Goal: Connect with others: Establish contact or relationships with other users

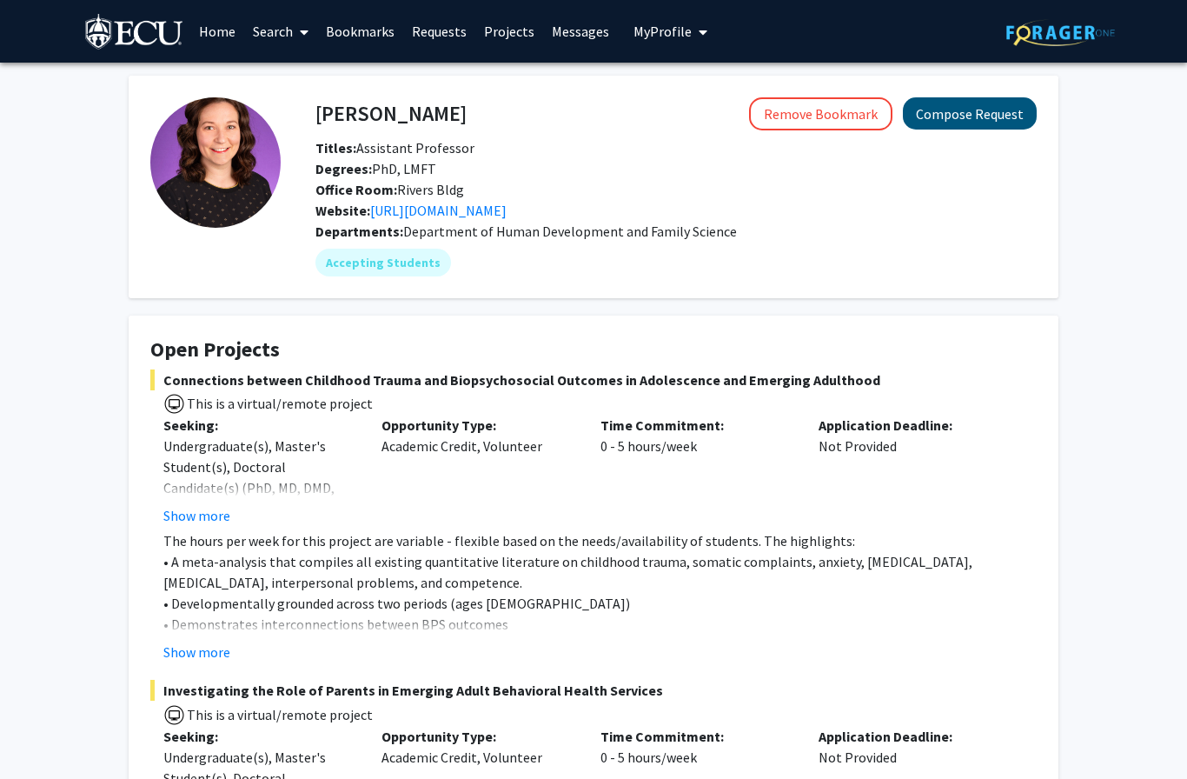
click at [970, 108] on button "Compose Request" at bounding box center [970, 113] width 134 height 32
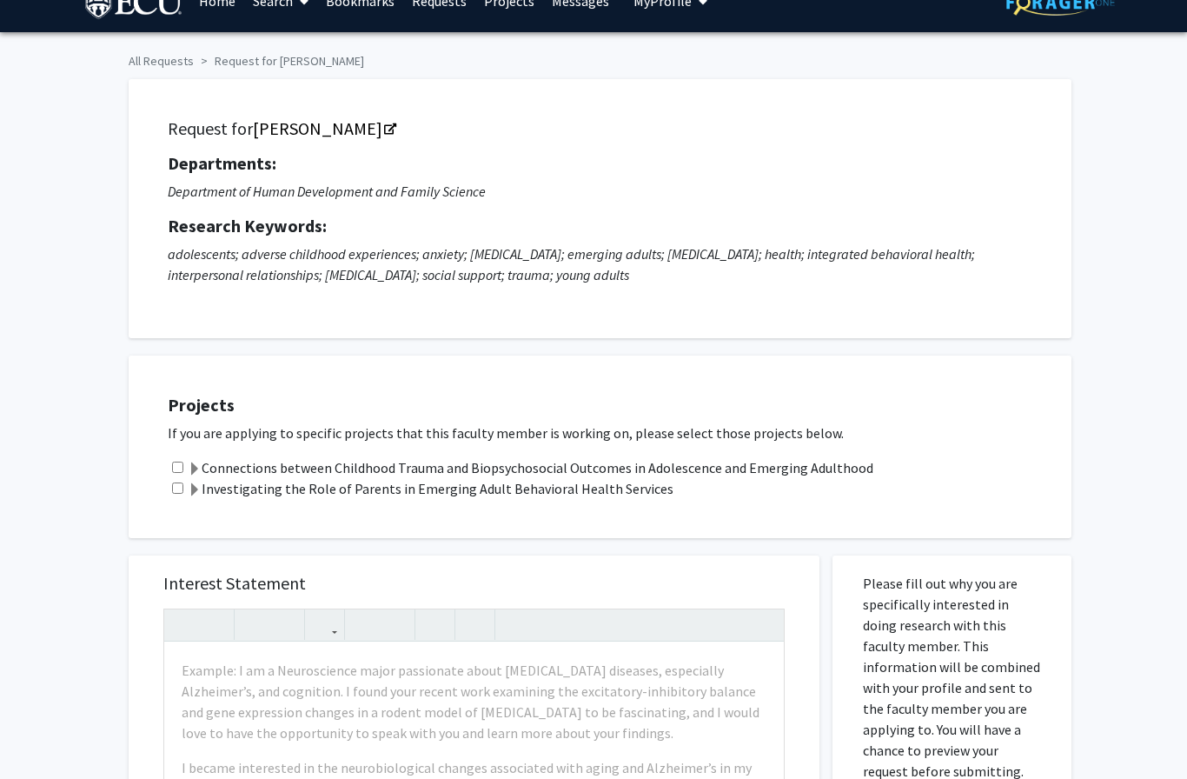
scroll to position [29, 0]
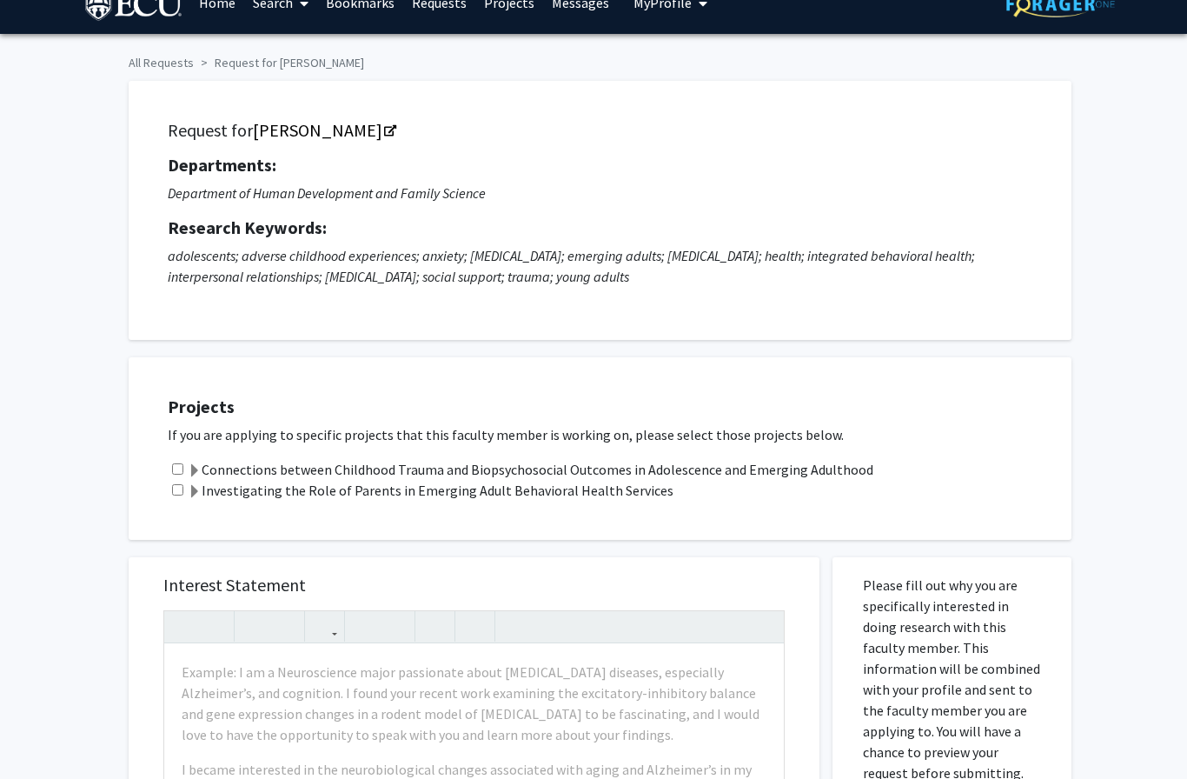
click at [178, 463] on input "checkbox" at bounding box center [177, 468] width 11 height 11
checkbox input "true"
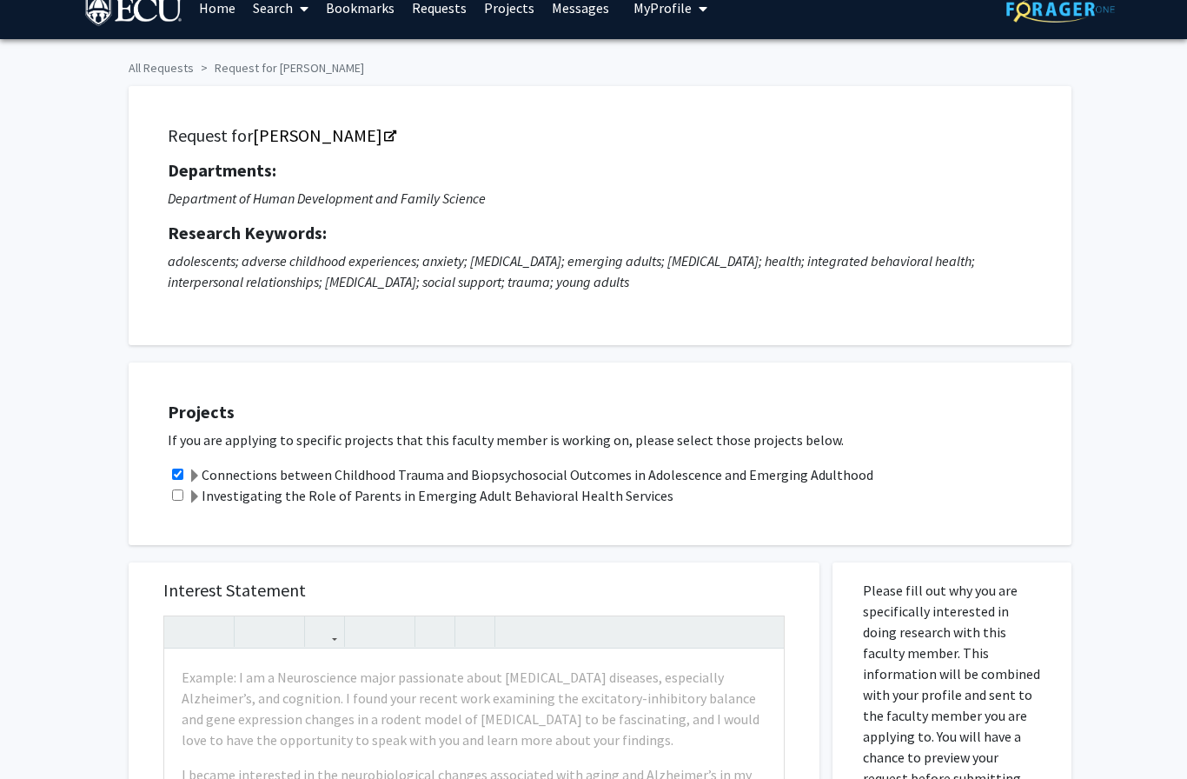
scroll to position [0, 0]
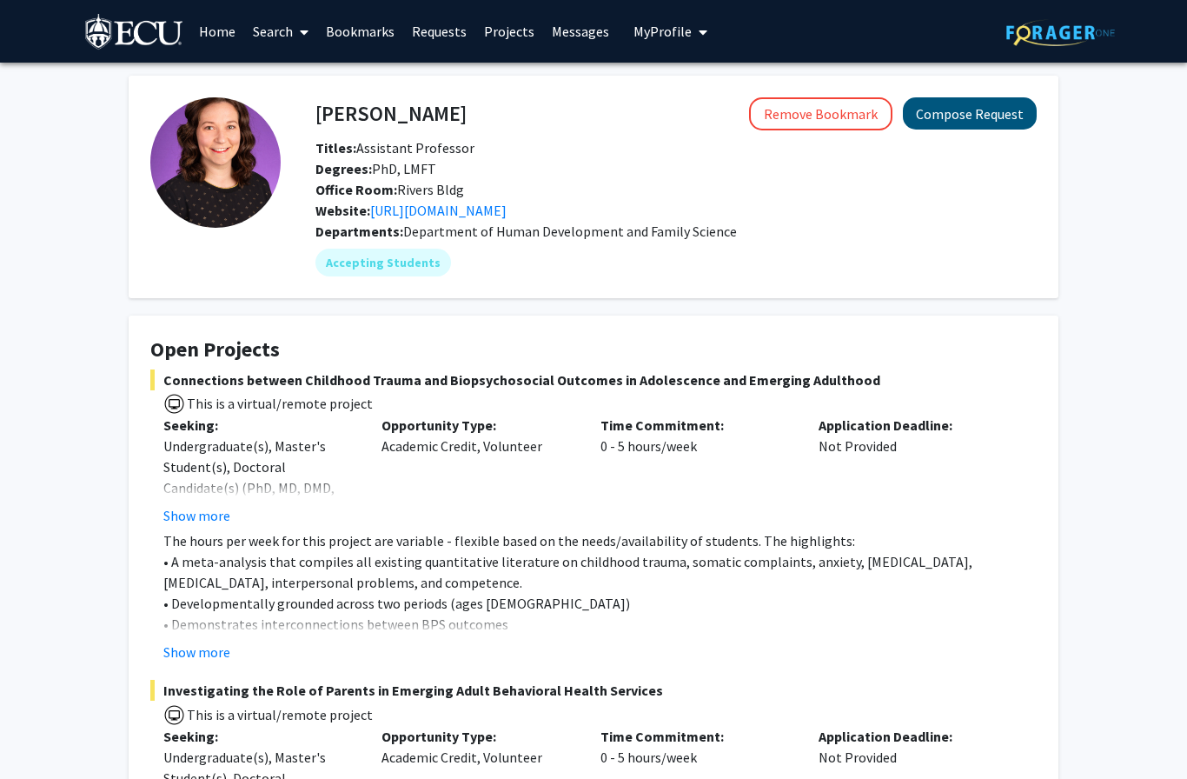
click at [986, 111] on button "Compose Request" at bounding box center [970, 113] width 134 height 32
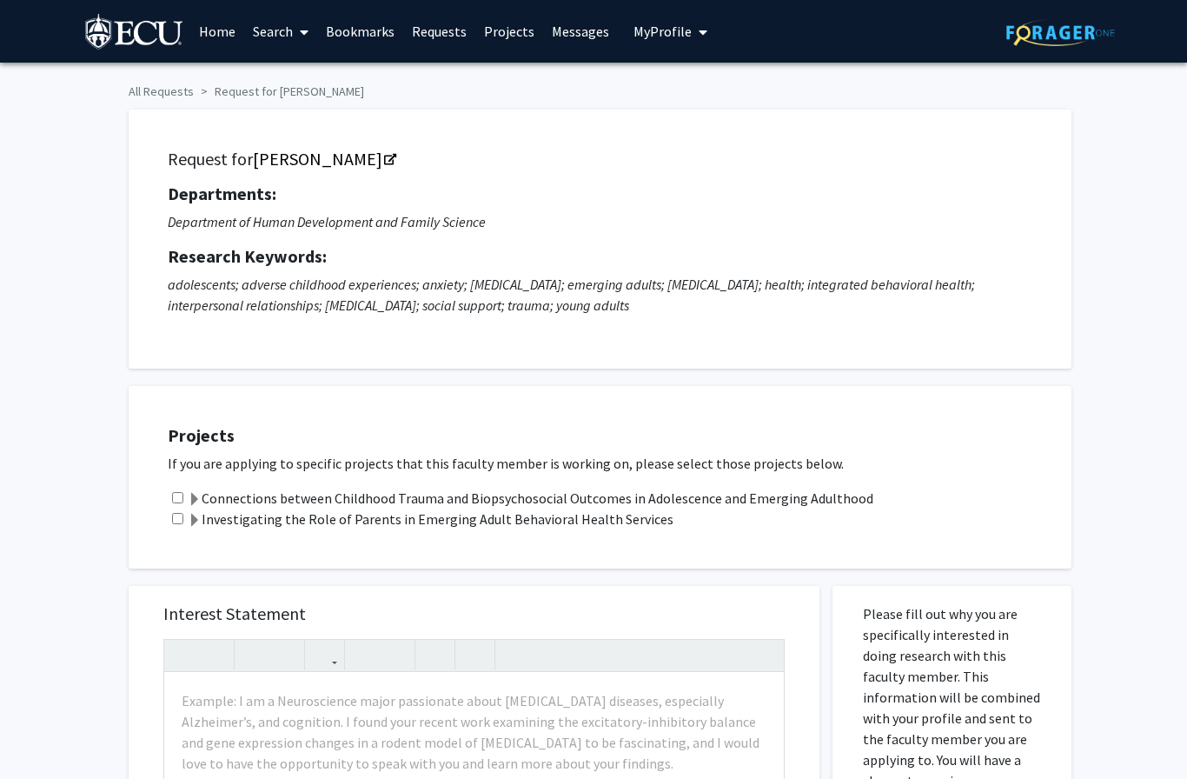
click at [253, 489] on label "Connections between Childhood Trauma and Biopsychosocial Outcomes in Adolescenc…" at bounding box center [531, 498] width 686 height 21
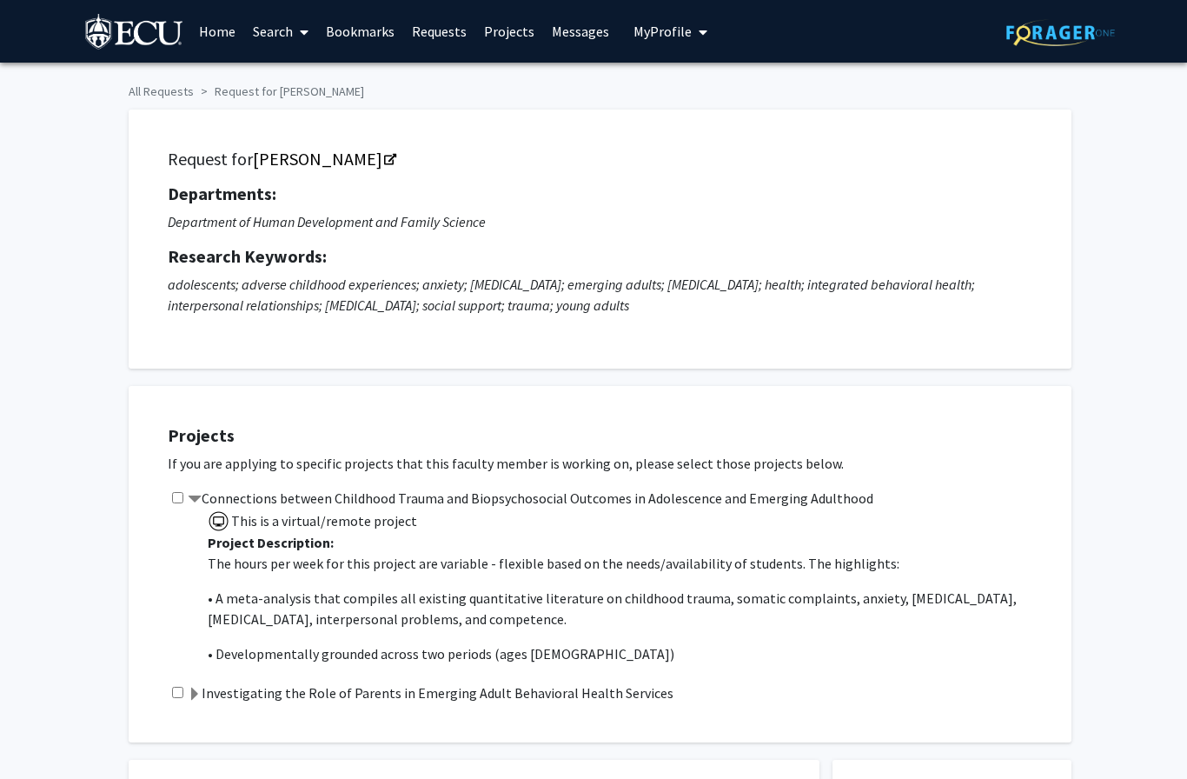
click at [182, 492] on input "checkbox" at bounding box center [177, 497] width 11 height 11
checkbox input "true"
